Goal: Check status

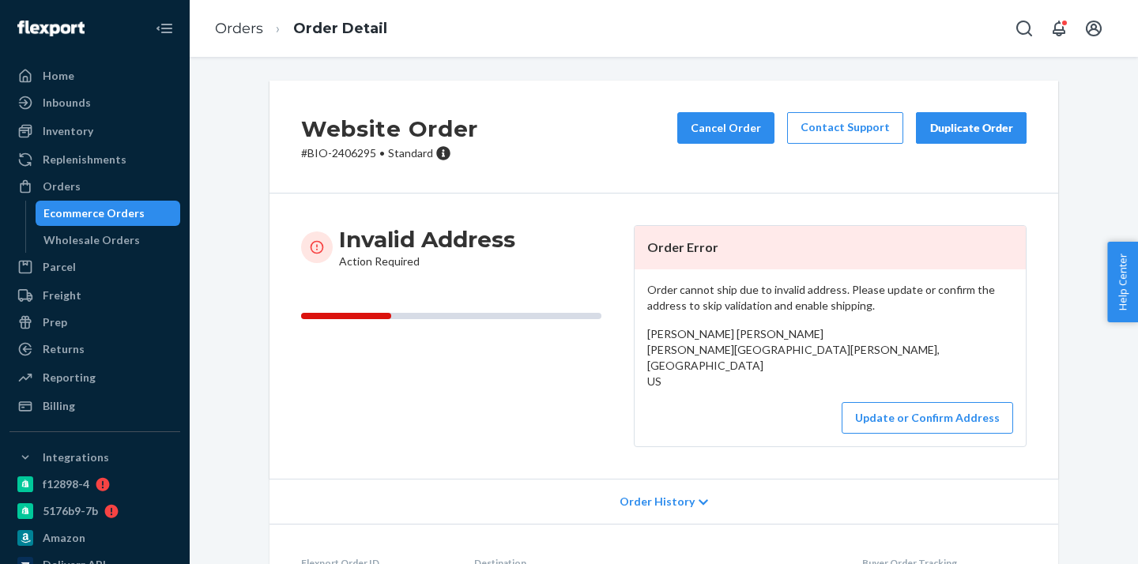
click at [104, 206] on div "Ecommerce Orders" at bounding box center [93, 214] width 101 height 16
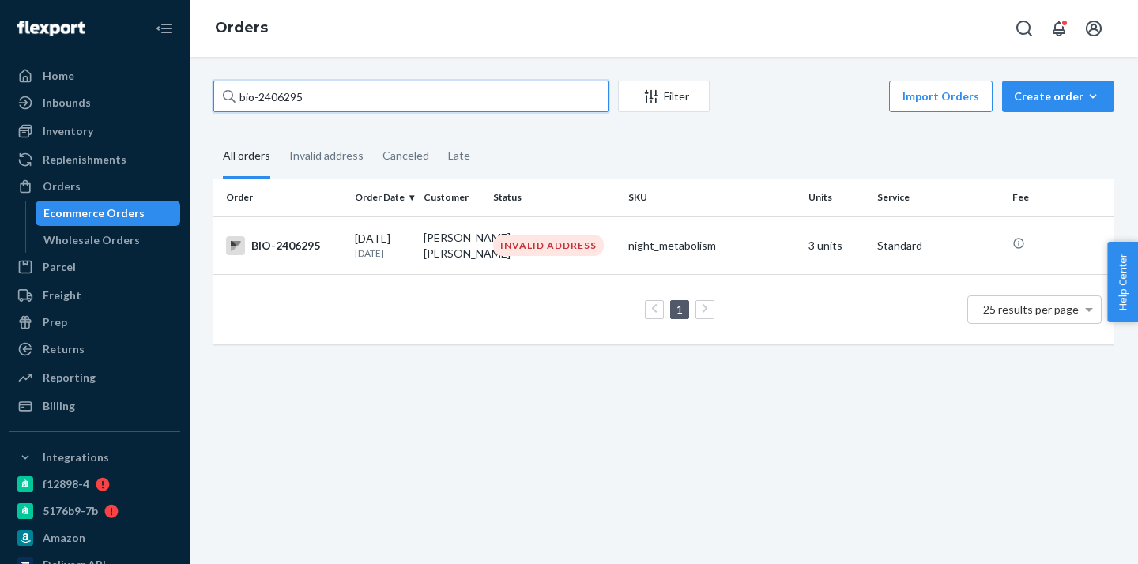
click at [284, 98] on input "bio-2406295" at bounding box center [410, 97] width 395 height 32
paste input "32749"
type input "bio-2432749"
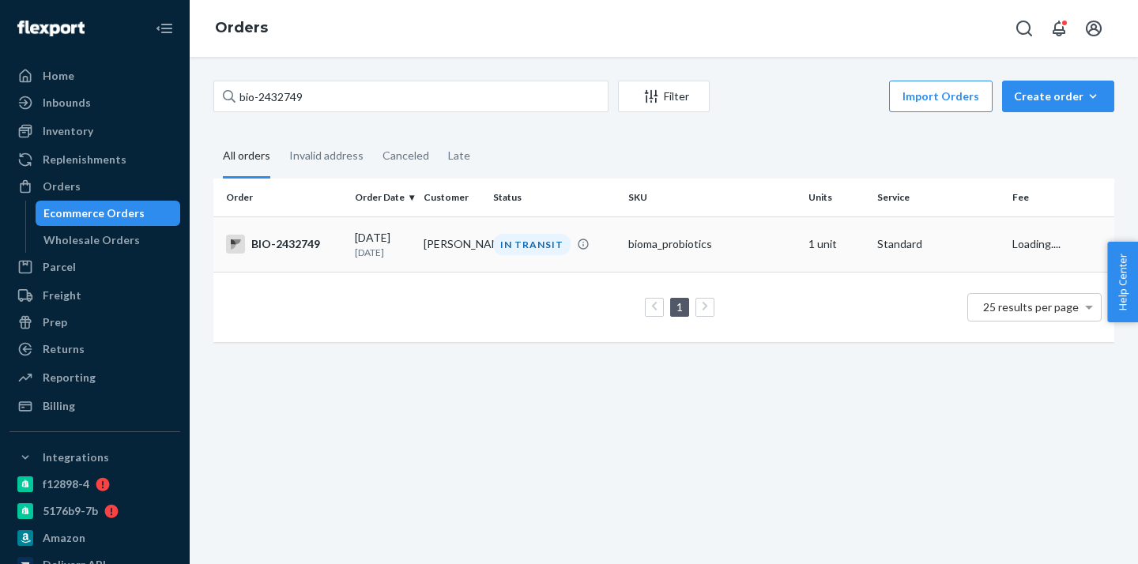
click at [432, 243] on td "[PERSON_NAME]" at bounding box center [451, 244] width 69 height 55
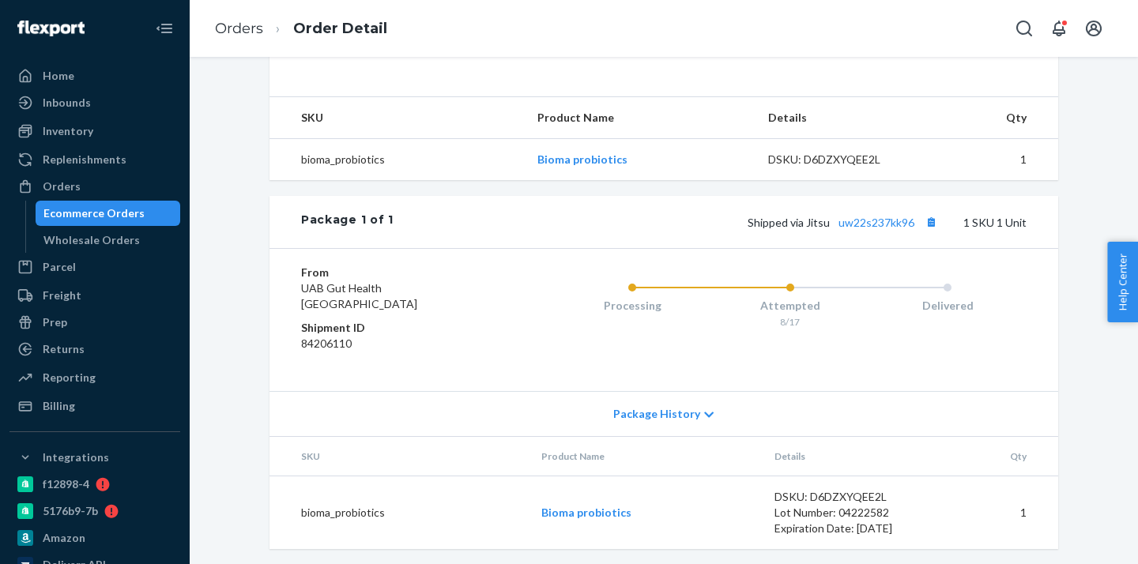
scroll to position [515, 0]
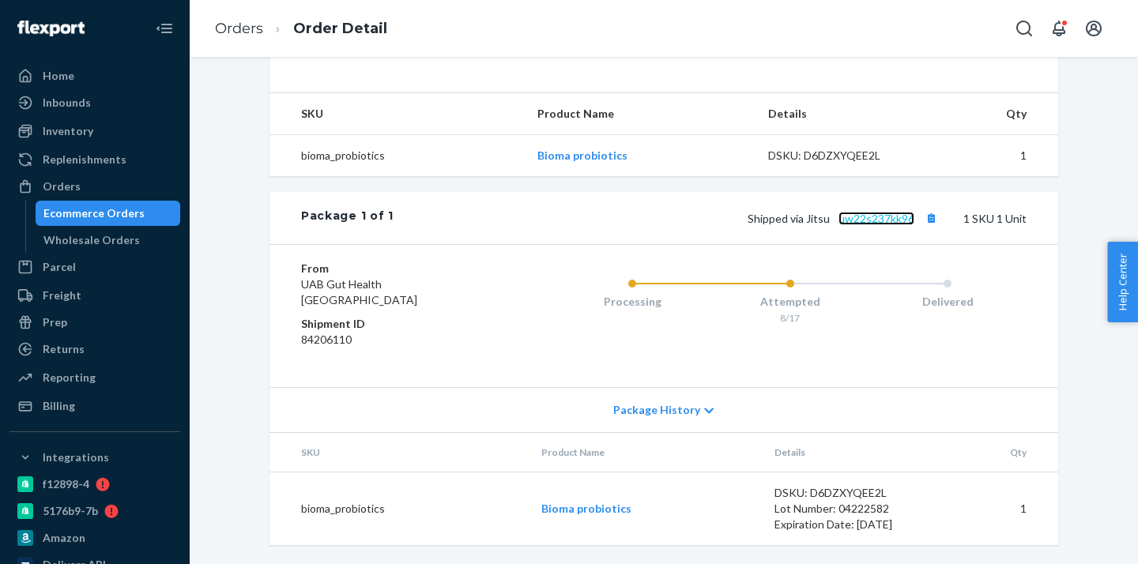
click at [881, 213] on link "uw22s237kk96" at bounding box center [877, 218] width 76 height 13
